Goal: Task Accomplishment & Management: Manage account settings

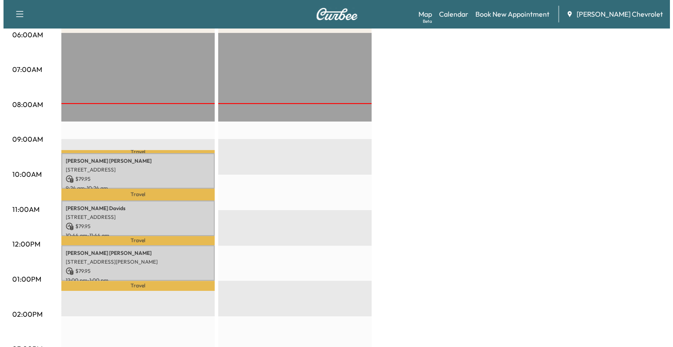
scroll to position [170, 0]
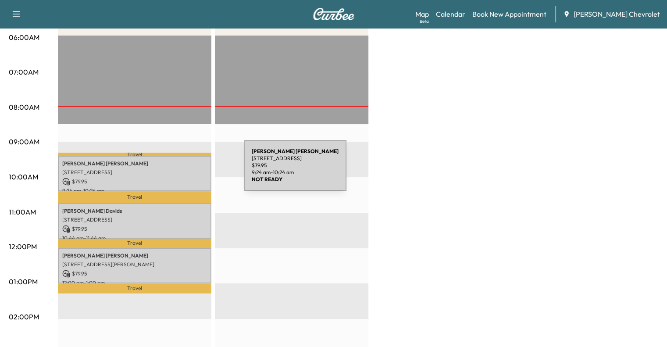
click at [178, 171] on p "[STREET_ADDRESS]" at bounding box center [134, 172] width 145 height 7
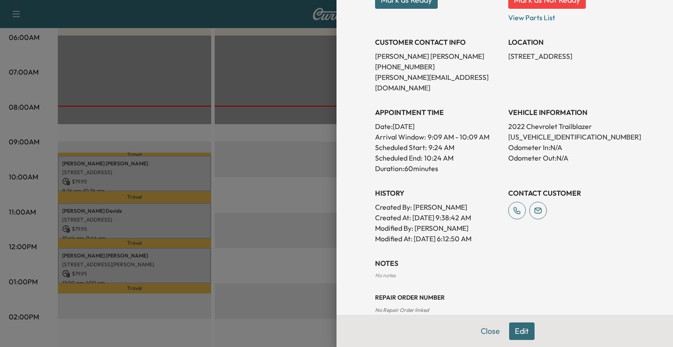
scroll to position [200, 0]
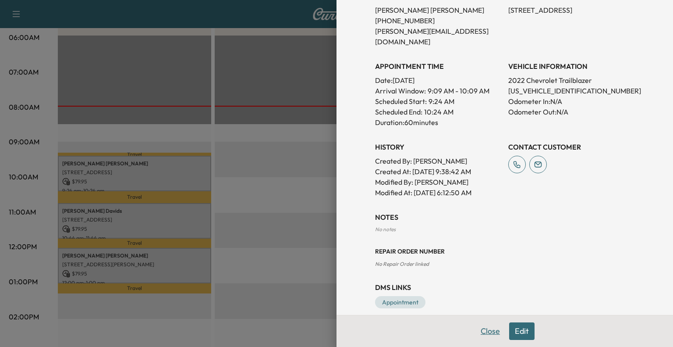
click at [476, 339] on button "Close" at bounding box center [490, 331] width 31 height 18
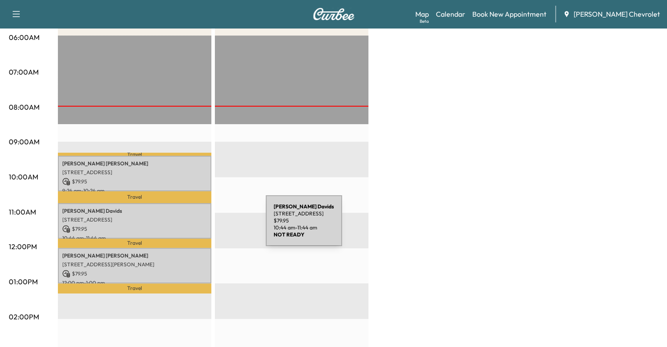
click at [200, 226] on p "$ 79.95" at bounding box center [134, 229] width 145 height 8
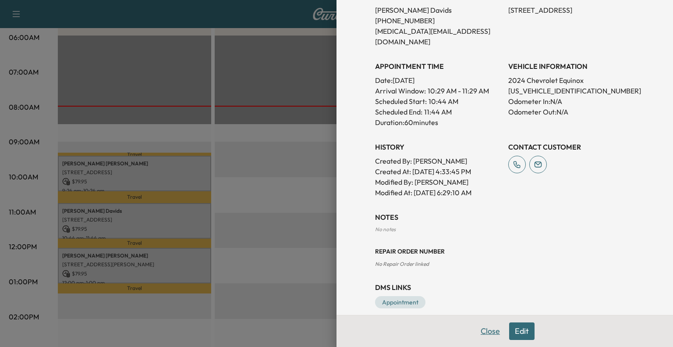
click at [479, 326] on button "Close" at bounding box center [490, 331] width 31 height 18
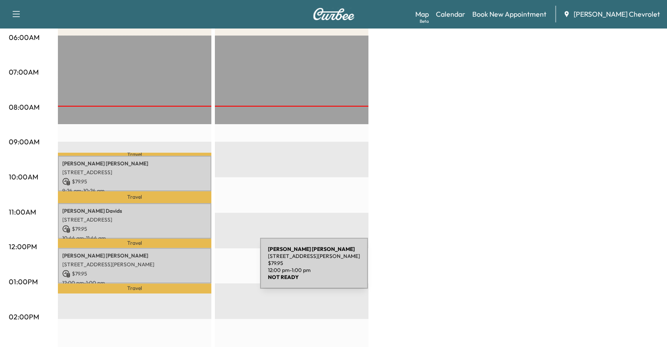
click at [194, 270] on p "$ 79.95" at bounding box center [134, 274] width 145 height 8
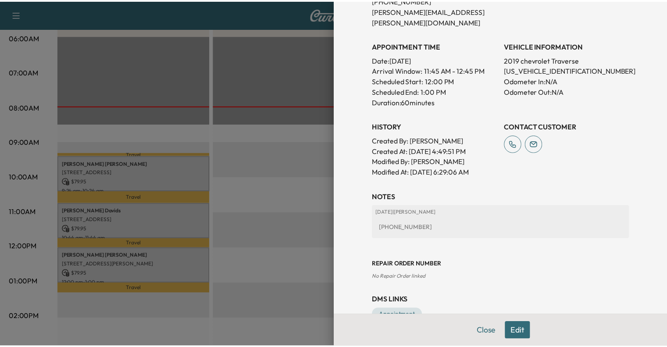
scroll to position [222, 0]
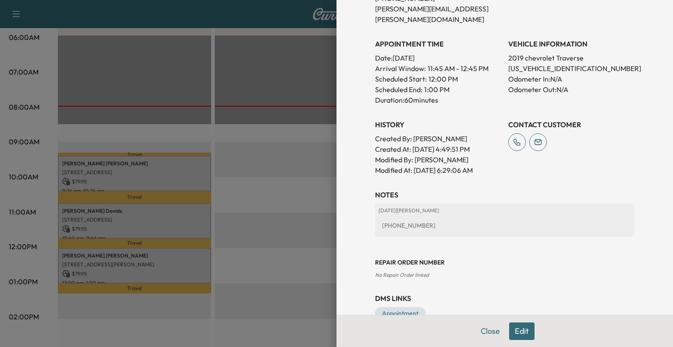
click at [494, 341] on div "Close Edit" at bounding box center [505, 331] width 337 height 32
click at [491, 338] on button "Close" at bounding box center [490, 331] width 31 height 18
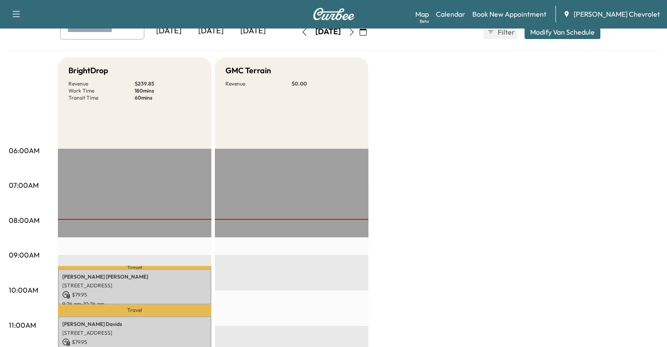
scroll to position [0, 0]
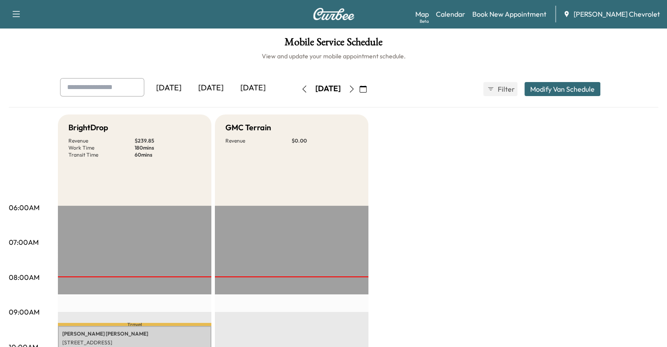
click at [148, 90] on div "[DATE]" at bounding box center [169, 88] width 42 height 20
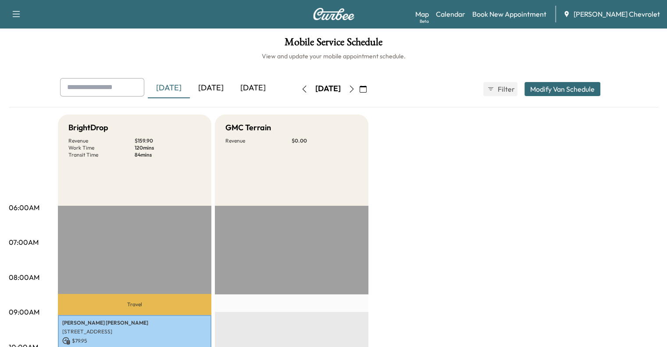
click at [355, 89] on icon "button" at bounding box center [351, 88] width 7 height 7
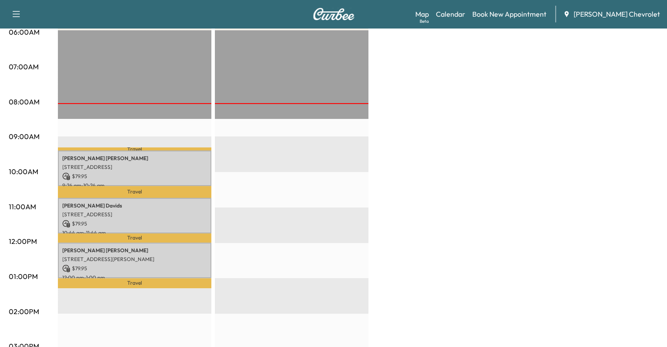
scroll to position [176, 0]
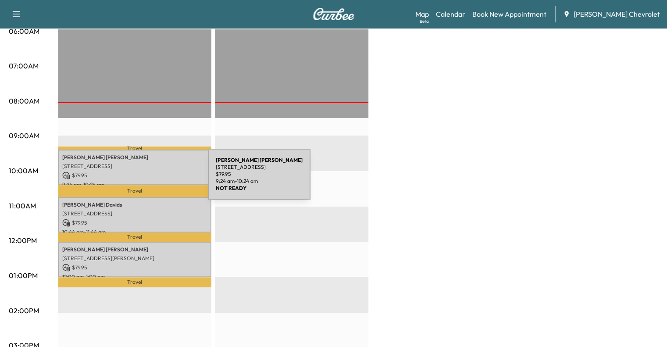
click at [142, 181] on p "9:24 am - 10:24 am" at bounding box center [134, 184] width 145 height 7
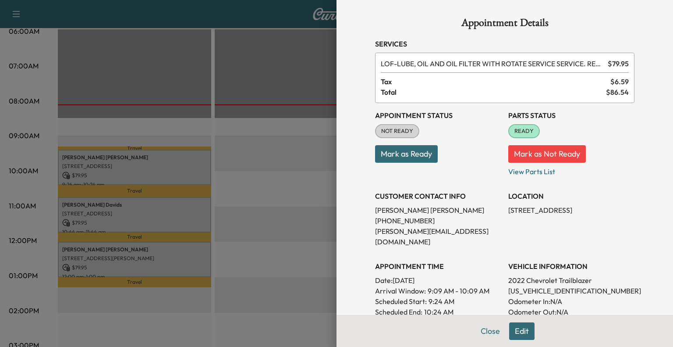
click at [398, 157] on button "Mark as Ready" at bounding box center [406, 154] width 63 height 18
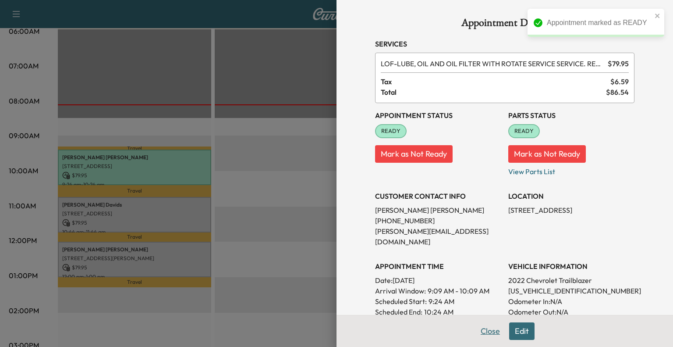
click at [482, 331] on button "Close" at bounding box center [490, 331] width 31 height 18
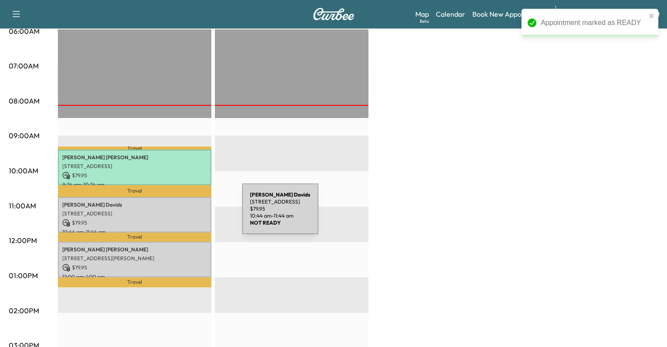
click at [176, 214] on p "[STREET_ADDRESS]" at bounding box center [134, 213] width 145 height 7
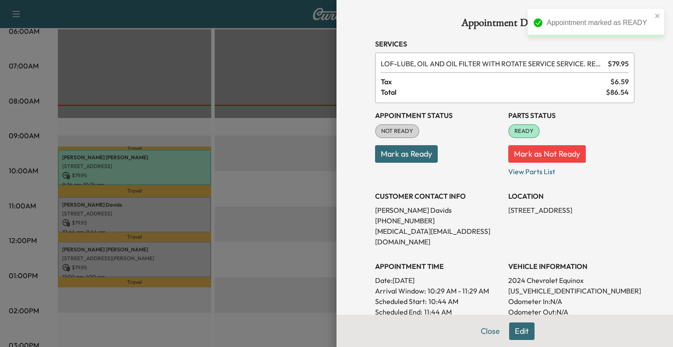
click at [423, 149] on button "Mark as Ready" at bounding box center [406, 154] width 63 height 18
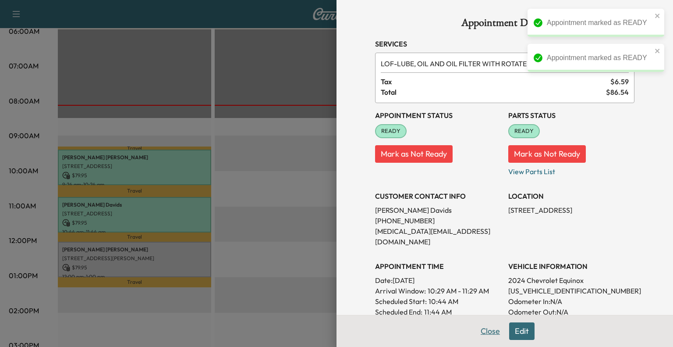
click at [485, 327] on button "Close" at bounding box center [490, 331] width 31 height 18
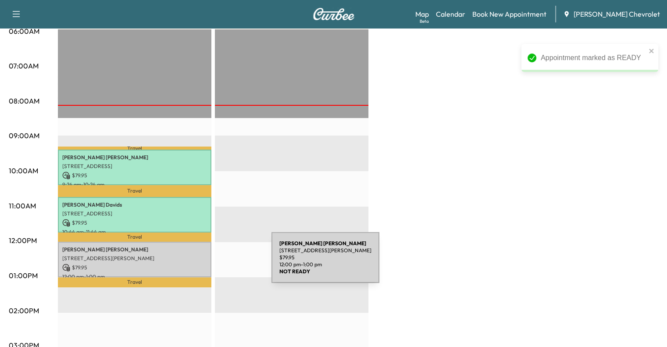
click at [206, 263] on p "$ 79.95" at bounding box center [134, 267] width 145 height 8
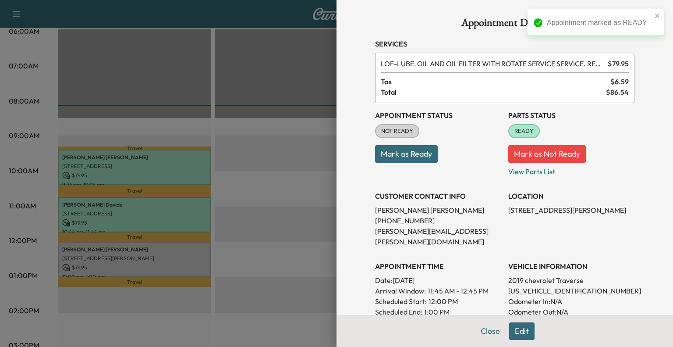
click at [409, 159] on button "Mark as Ready" at bounding box center [406, 154] width 63 height 18
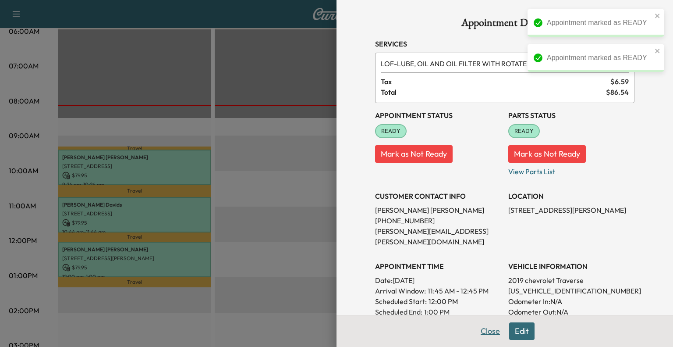
click at [486, 339] on button "Close" at bounding box center [490, 331] width 31 height 18
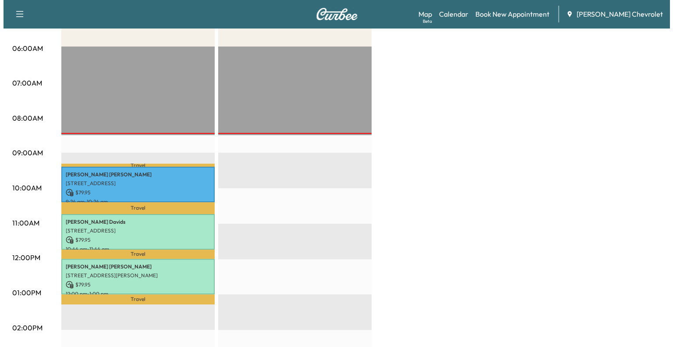
scroll to position [160, 0]
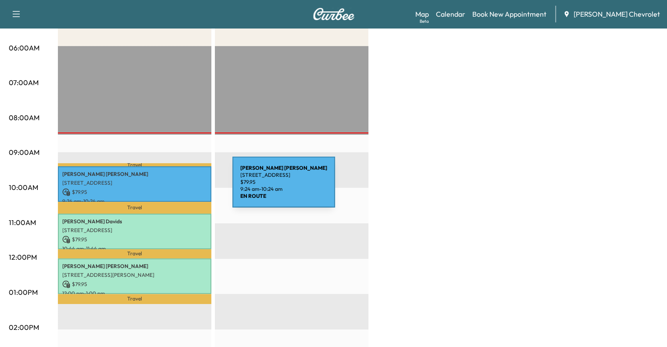
click at [167, 188] on p "$ 79.95" at bounding box center [134, 192] width 145 height 8
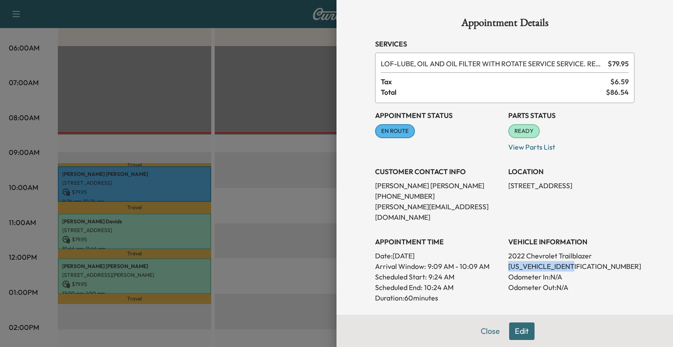
drag, startPoint x: 499, startPoint y: 254, endPoint x: 588, endPoint y: 255, distance: 89.0
click at [588, 255] on div "Appointment Status EN ROUTE Mark as Not Ready Parts Status READY Mark as Not Re…" at bounding box center [505, 238] width 260 height 270
copy p "[US_VEHICLE_IDENTIFICATION_NUMBER]"
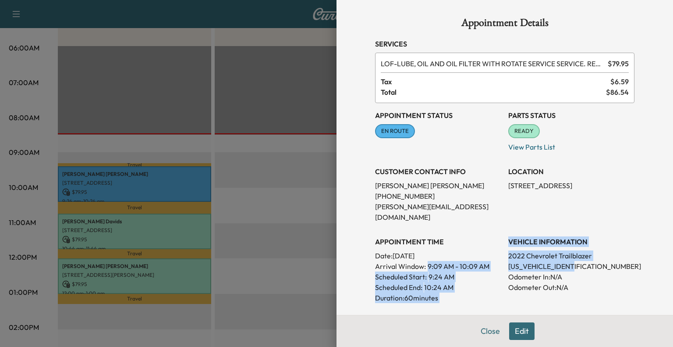
drag, startPoint x: 498, startPoint y: 256, endPoint x: 574, endPoint y: 255, distance: 76.7
click at [574, 255] on div "Appointment Status EN ROUTE Mark as Not Ready Parts Status READY Mark as Not Re…" at bounding box center [505, 238] width 260 height 270
click at [574, 261] on p "[US_VEHICLE_IDENTIFICATION_NUMBER]" at bounding box center [572, 266] width 126 height 11
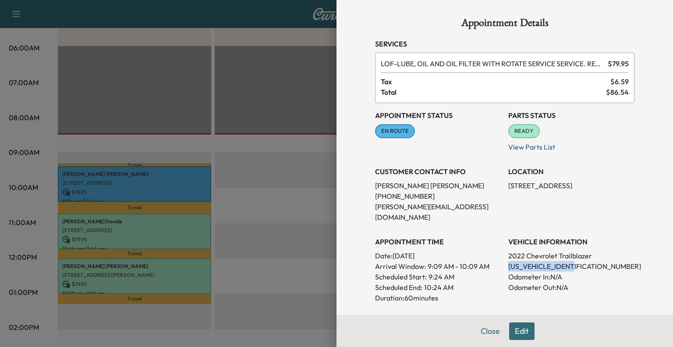
drag, startPoint x: 500, startPoint y: 256, endPoint x: 573, endPoint y: 259, distance: 73.7
click at [573, 259] on div "Appointment Status EN ROUTE Mark as Not Ready Parts Status READY Mark as Not Re…" at bounding box center [505, 238] width 260 height 270
copy p "[US_VEHICLE_IDENTIFICATION_NUMBER]"
drag, startPoint x: 364, startPoint y: 183, endPoint x: 438, endPoint y: 188, distance: 74.7
click at [438, 188] on div "Appointment Details Services LOF - LUBE, OIL AND OIL FILTER WITH ROTATE SERVICE…" at bounding box center [505, 250] width 281 height 501
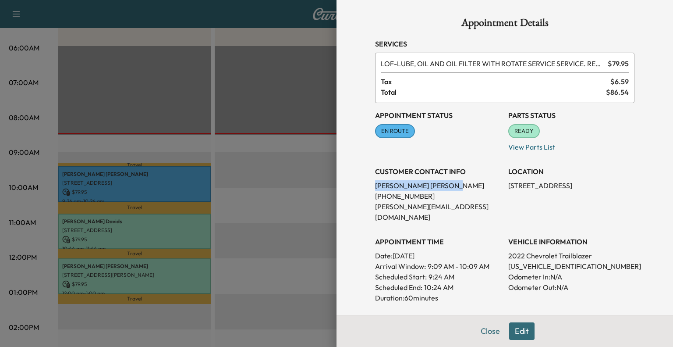
copy p "[PERSON_NAME]"
drag, startPoint x: 367, startPoint y: 206, endPoint x: 465, endPoint y: 210, distance: 97.4
click at [465, 210] on div "Appointment Details Services LOF - LUBE, OIL AND OIL FILTER WITH ROTATE SERVICE…" at bounding box center [505, 250] width 281 height 501
copy p "[PERSON_NAME][EMAIL_ADDRESS][DOMAIN_NAME]"
click at [475, 331] on button "Close" at bounding box center [490, 331] width 31 height 18
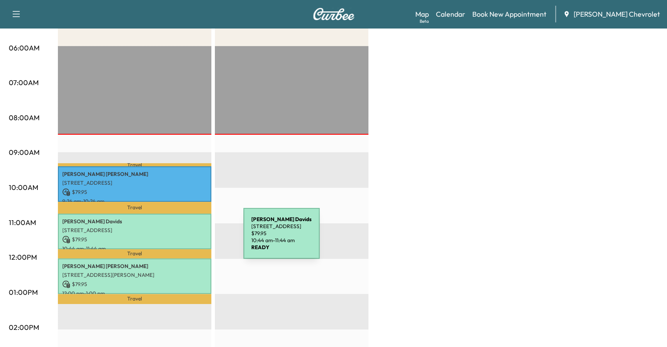
click at [178, 238] on p "$ 79.95" at bounding box center [134, 239] width 145 height 8
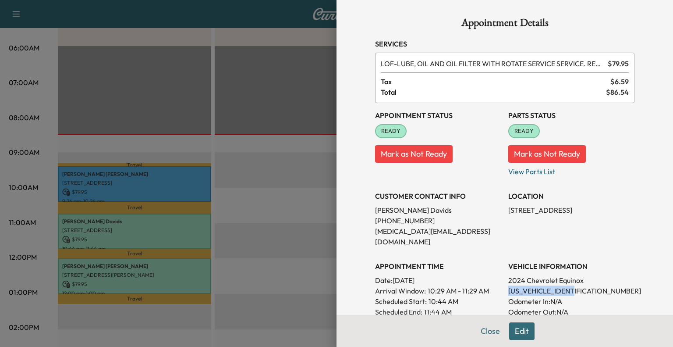
drag, startPoint x: 499, startPoint y: 280, endPoint x: 573, endPoint y: 284, distance: 74.2
click at [573, 284] on div "Appointment Status READY Mark as Not Ready Parts Status READY Mark as Not Ready…" at bounding box center [505, 250] width 260 height 295
copy p "[US_VEHICLE_IDENTIFICATION_NUMBER]"
drag, startPoint x: 366, startPoint y: 232, endPoint x: 441, endPoint y: 234, distance: 74.5
click at [441, 234] on div "Appointment Details Services LOF - LUBE, OIL AND OIL FILTER WITH ROTATE SERVICE…" at bounding box center [505, 263] width 281 height 526
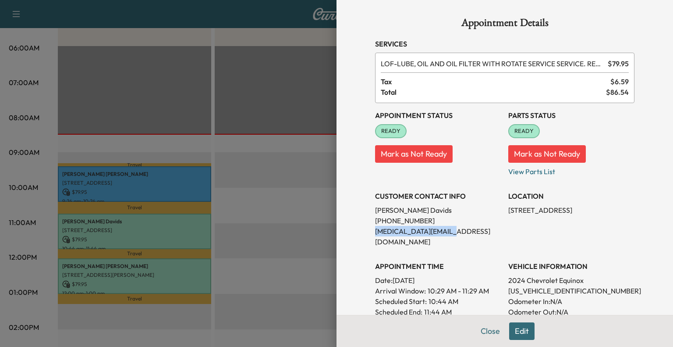
copy p "[MEDICAL_DATA][EMAIL_ADDRESS][DOMAIN_NAME]"
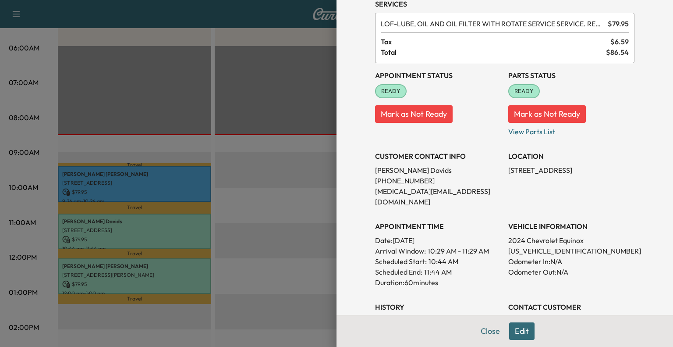
scroll to position [40, 0]
drag, startPoint x: 502, startPoint y: 239, endPoint x: 590, endPoint y: 240, distance: 88.1
click at [590, 245] on p "[US_VEHICLE_IDENTIFICATION_NUMBER]" at bounding box center [572, 250] width 126 height 11
copy p "[US_VEHICLE_IDENTIFICATION_NUMBER]"
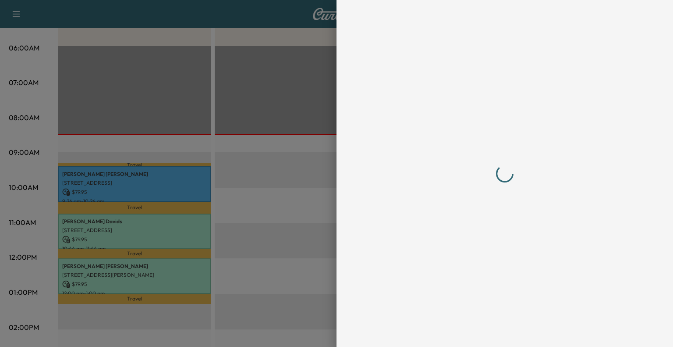
scroll to position [0, 0]
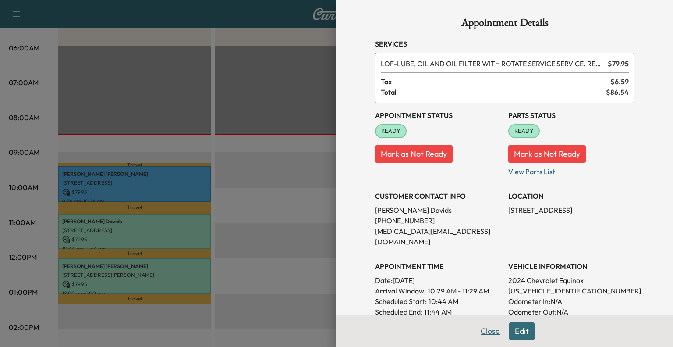
click at [479, 331] on button "Close" at bounding box center [490, 331] width 31 height 18
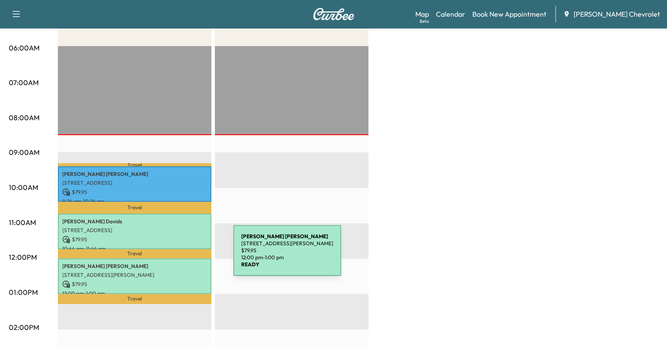
click at [158, 266] on div "[PERSON_NAME] [STREET_ADDRESS][PERSON_NAME] $ 79.95 12:00 pm - 1:00 pm" at bounding box center [134, 276] width 153 height 36
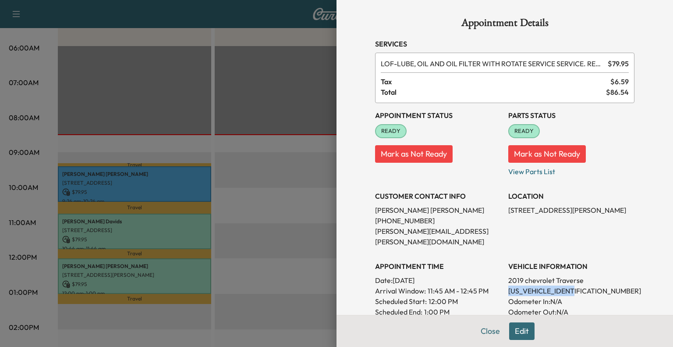
drag, startPoint x: 499, startPoint y: 282, endPoint x: 578, endPoint y: 279, distance: 79.0
click at [578, 279] on div "Appointment Status READY Mark as Not Ready Parts Status READY Mark as Not Ready…" at bounding box center [505, 250] width 260 height 295
copy p "[US_VEHICLE_IDENTIFICATION_NUMBER]"
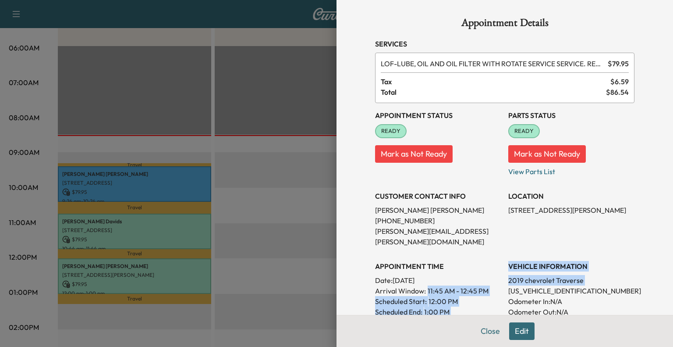
drag, startPoint x: 501, startPoint y: 278, endPoint x: 497, endPoint y: 276, distance: 4.7
click at [497, 276] on div "Appointment Status READY Mark as Not Ready Parts Status READY Mark as Not Ready…" at bounding box center [505, 250] width 260 height 295
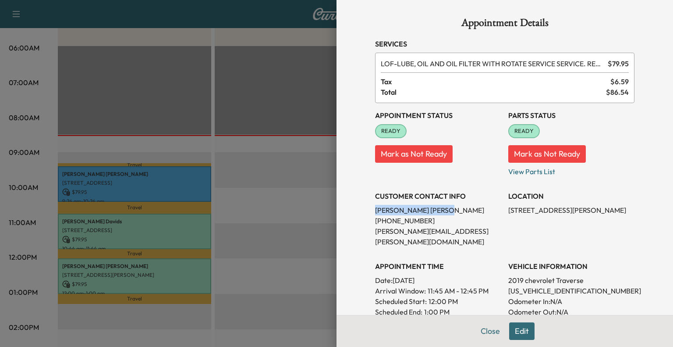
drag, startPoint x: 370, startPoint y: 209, endPoint x: 422, endPoint y: 208, distance: 52.2
click at [422, 208] on p "[PERSON_NAME]" at bounding box center [438, 210] width 126 height 11
copy p "[PERSON_NAME]"
drag, startPoint x: 369, startPoint y: 231, endPoint x: 423, endPoint y: 231, distance: 54.4
click at [423, 231] on p "[PERSON_NAME][EMAIL_ADDRESS][PERSON_NAME][DOMAIN_NAME]" at bounding box center [438, 236] width 126 height 21
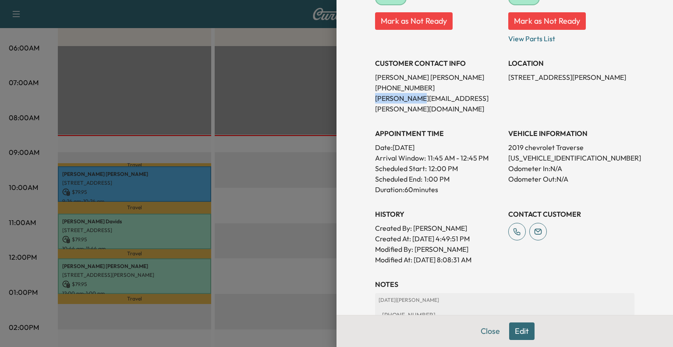
scroll to position [132, 0]
click at [467, 185] on p "Duration: 60 minutes" at bounding box center [438, 190] width 126 height 11
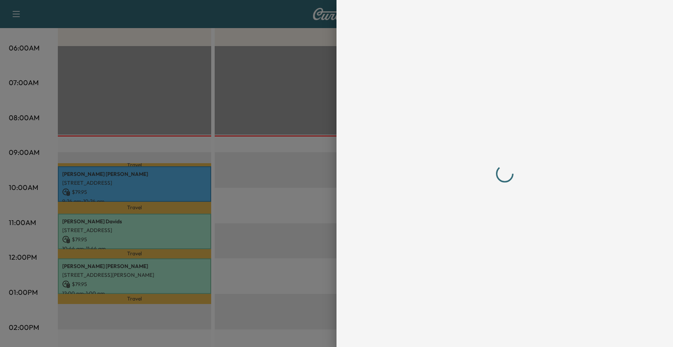
scroll to position [0, 0]
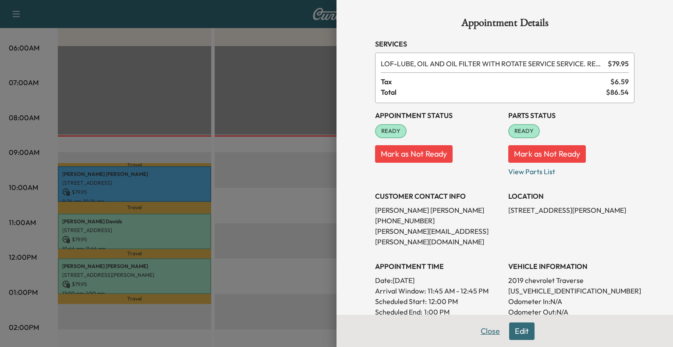
click at [477, 331] on button "Close" at bounding box center [490, 331] width 31 height 18
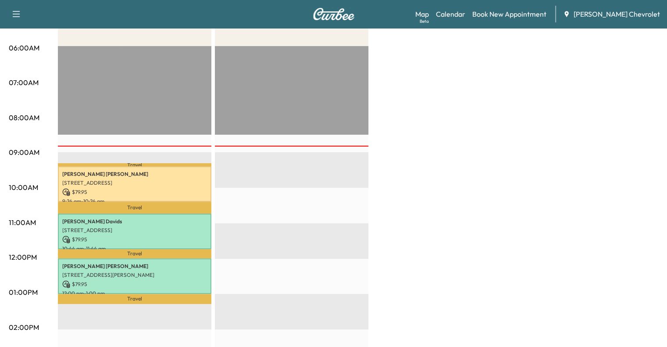
click at [175, 204] on p "Travel" at bounding box center [134, 208] width 153 height 12
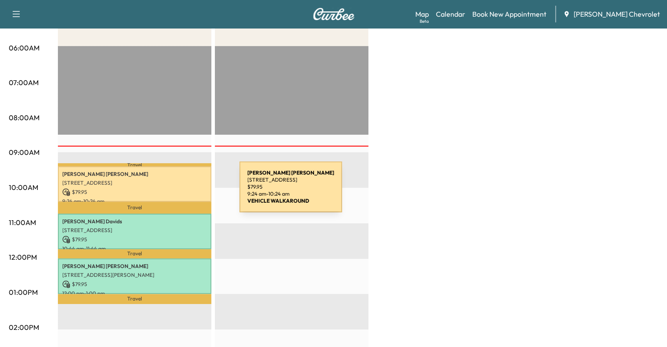
click at [174, 192] on p "$ 79.95" at bounding box center [134, 192] width 145 height 8
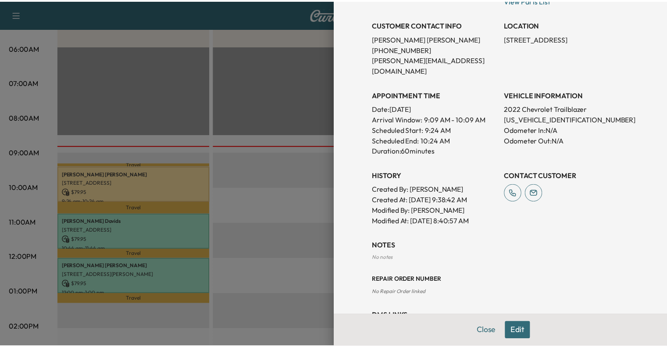
scroll to position [175, 0]
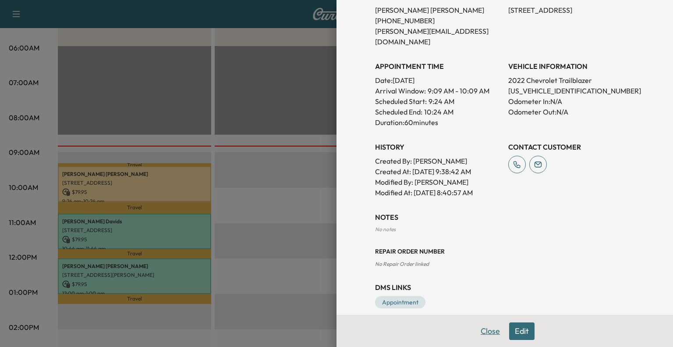
click at [486, 328] on button "Close" at bounding box center [490, 331] width 31 height 18
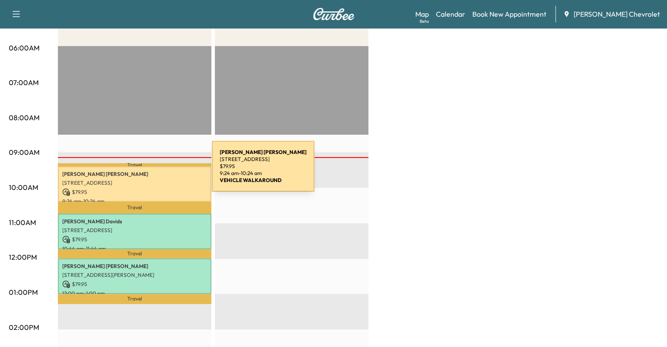
click at [146, 174] on p "[PERSON_NAME]" at bounding box center [134, 174] width 145 height 7
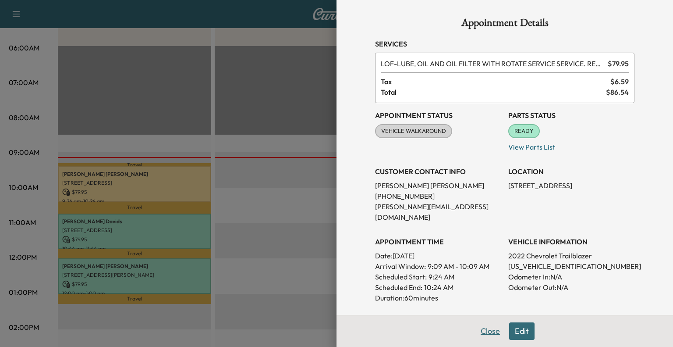
click at [479, 329] on button "Close" at bounding box center [490, 331] width 31 height 18
